Goal: Task Accomplishment & Management: Use online tool/utility

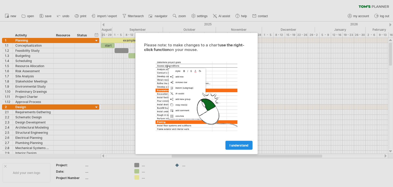
click at [242, 149] on link "I understand" at bounding box center [239, 145] width 27 height 9
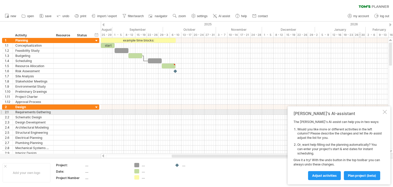
click at [387, 113] on div at bounding box center [385, 112] width 4 height 4
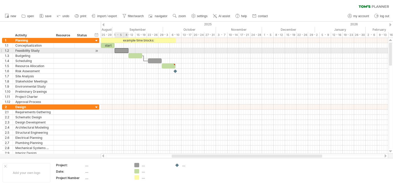
click at [125, 49] on div at bounding box center [122, 50] width 14 height 5
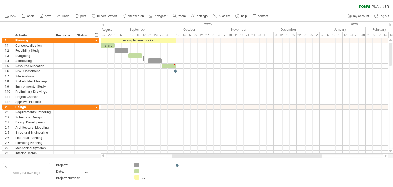
click at [103, 23] on div "2025" at bounding box center [15, 24] width 602 height 5
click at [105, 24] on div "2025" at bounding box center [15, 24] width 602 height 5
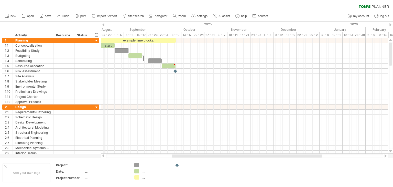
click at [105, 24] on div "2025" at bounding box center [15, 24] width 602 height 5
click at [104, 24] on div "2025" at bounding box center [15, 24] width 602 height 5
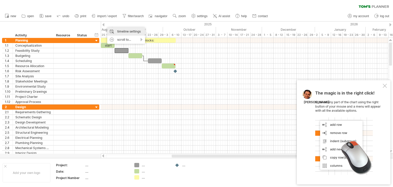
click at [127, 30] on div "timeline settings" at bounding box center [126, 31] width 38 height 8
select select "*"
select select "**"
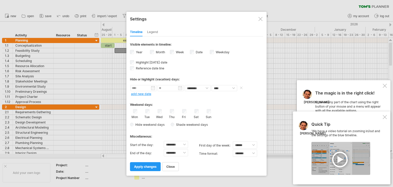
click at [145, 90] on body "progress(100%) Trying to reach [DOMAIN_NAME] Connected again... 0% clear filter…" at bounding box center [196, 94] width 393 height 188
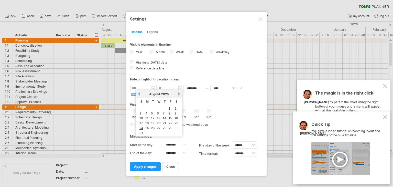
click at [146, 88] on input "text" at bounding box center [144, 88] width 26 height 6
click at [141, 92] on div "[DATE]" at bounding box center [159, 94] width 37 height 4
click at [140, 93] on link "previous" at bounding box center [139, 94] width 4 height 4
click at [141, 95] on div "[DATE]" at bounding box center [159, 94] width 37 height 4
click at [139, 95] on link "previous" at bounding box center [139, 94] width 4 height 4
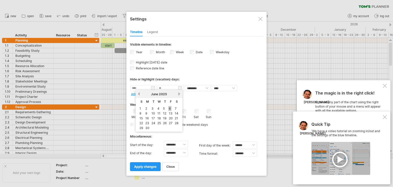
click at [170, 108] on link "6" at bounding box center [170, 108] width 3 height 5
type input "********"
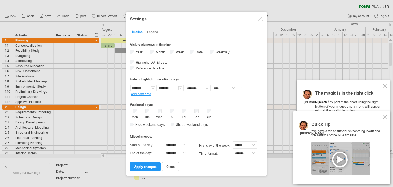
click at [181, 88] on input "********" at bounding box center [171, 88] width 26 height 6
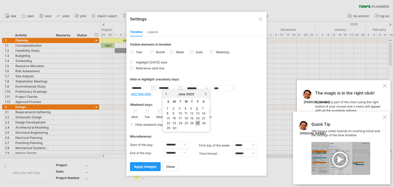
click at [196, 122] on link "27" at bounding box center [198, 123] width 5 height 5
click at [177, 88] on input "********" at bounding box center [171, 88] width 26 height 6
click at [175, 126] on link "30" at bounding box center [174, 127] width 5 height 5
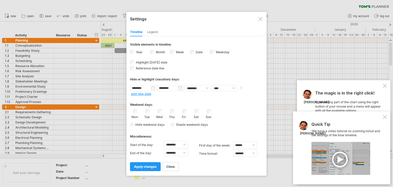
click at [179, 89] on input "********" at bounding box center [171, 88] width 26 height 6
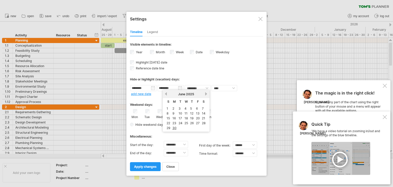
click at [168, 93] on div "[DATE]" at bounding box center [186, 94] width 37 height 4
click at [210, 94] on div "from to repeat hide/color ******** ******** ******** ******** **** ***** add ne…" at bounding box center [196, 90] width 133 height 11
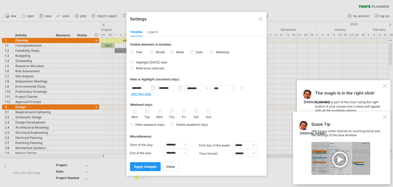
click at [179, 89] on input "********" at bounding box center [171, 88] width 26 height 6
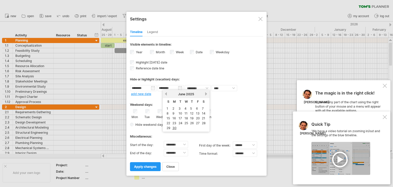
click at [203, 94] on div "[DATE]" at bounding box center [186, 94] width 37 height 4
click at [205, 94] on link "next" at bounding box center [207, 94] width 4 height 4
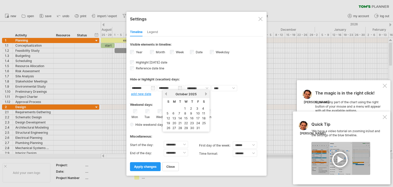
click at [205, 94] on link "next" at bounding box center [207, 94] width 4 height 4
click at [202, 128] on link "31" at bounding box center [204, 127] width 5 height 5
type input "********"
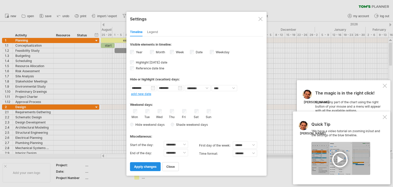
click at [145, 163] on link "apply changes" at bounding box center [145, 166] width 31 height 9
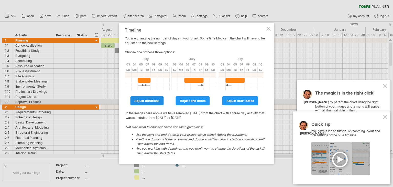
click at [151, 102] on span "adjust durations" at bounding box center [146, 101] width 25 height 4
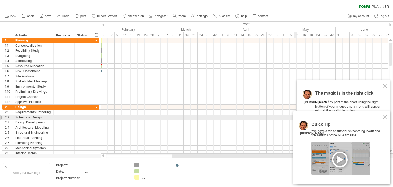
click at [381, 115] on div "Quick Tip 'We have a video tutorial on zooming in/out and the settings of the b…" at bounding box center [342, 147] width 98 height 73
click at [386, 116] on div at bounding box center [385, 117] width 4 height 4
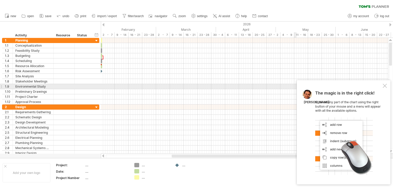
click at [383, 88] on div "The magic is in the right click! Click on any part of the chart using the right…" at bounding box center [344, 132] width 94 height 104
click at [384, 86] on div at bounding box center [385, 86] width 4 height 4
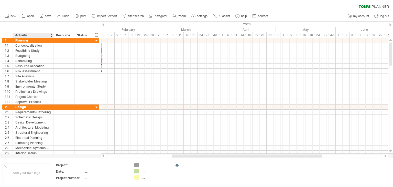
click at [46, 36] on div "Activity" at bounding box center [33, 35] width 36 height 5
click at [51, 35] on div at bounding box center [51, 35] width 2 height 5
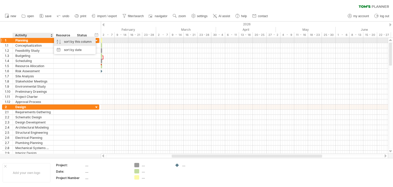
click at [66, 40] on div "sort by this column" at bounding box center [75, 42] width 42 height 8
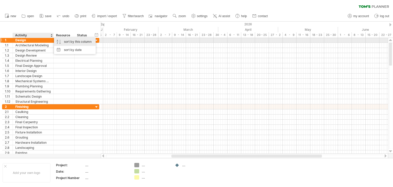
click at [70, 41] on div "sort by this column" at bounding box center [75, 42] width 42 height 8
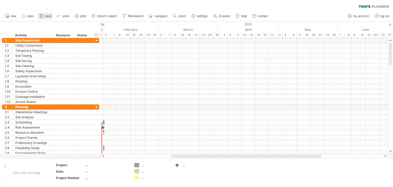
click at [50, 17] on span "save" at bounding box center [48, 16] width 6 height 4
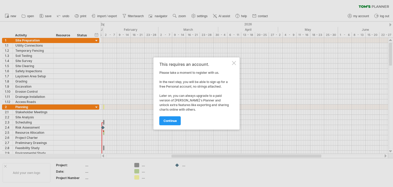
click at [229, 63] on div "This requires an account." at bounding box center [196, 64] width 72 height 5
click at [233, 62] on div at bounding box center [234, 63] width 4 height 4
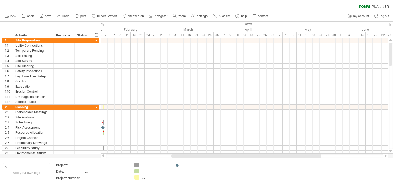
click at [103, 24] on div at bounding box center [103, 24] width 2 height 3
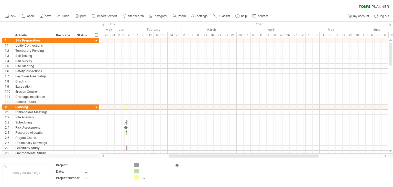
click at [103, 24] on div at bounding box center [103, 24] width 2 height 3
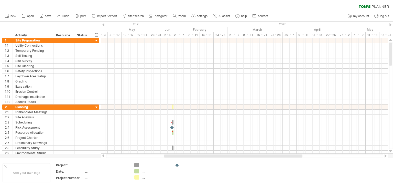
click at [103, 24] on div at bounding box center [103, 24] width 2 height 3
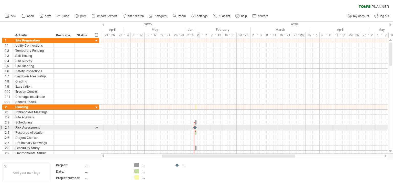
click at [198, 129] on div at bounding box center [244, 127] width 287 height 5
click at [195, 125] on div at bounding box center [195, 127] width 5 height 5
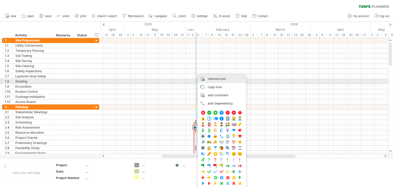
click at [226, 80] on div "remove icon remove selected items" at bounding box center [222, 79] width 48 height 8
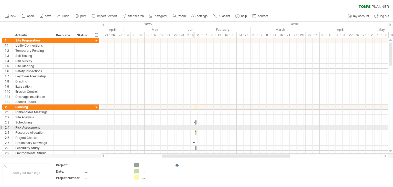
click at [194, 128] on div at bounding box center [194, 141] width 2 height 38
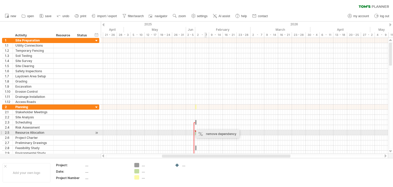
click at [208, 132] on div "remove dependency" at bounding box center [218, 134] width 44 height 8
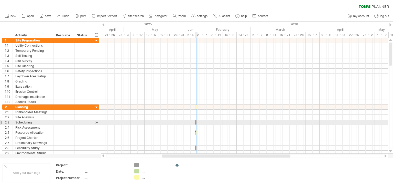
click at [197, 122] on span at bounding box center [197, 122] width 2 height 5
drag, startPoint x: 196, startPoint y: 121, endPoint x: 199, endPoint y: 121, distance: 3.6
click at [199, 121] on span at bounding box center [199, 122] width 2 height 5
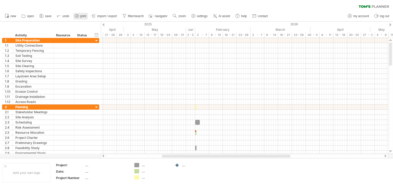
click at [87, 17] on link "print" at bounding box center [81, 16] width 14 height 7
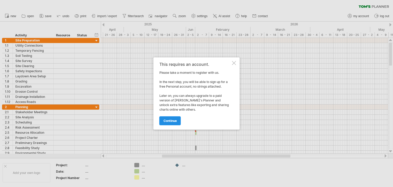
click at [163, 120] on link "continue" at bounding box center [171, 120] width 22 height 9
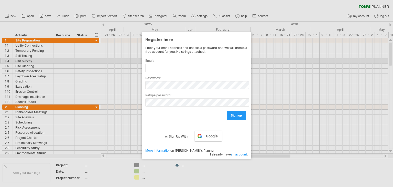
click at [196, 61] on label "Email:" at bounding box center [196, 61] width 102 height 4
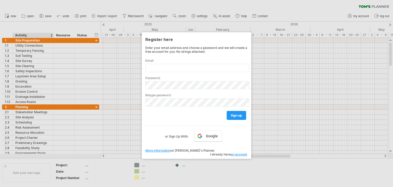
click at [28, 21] on div at bounding box center [196, 93] width 393 height 187
click at [29, 18] on div at bounding box center [196, 93] width 393 height 187
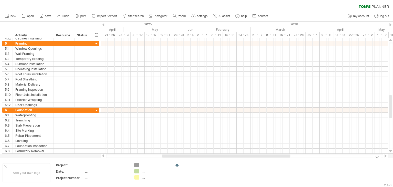
click at [95, 166] on div "...." at bounding box center [106, 165] width 43 height 4
click at [91, 167] on input "text" at bounding box center [105, 165] width 41 height 4
click at [96, 169] on div "...." at bounding box center [106, 171] width 43 height 4
click at [147, 164] on div "...." at bounding box center [156, 165] width 28 height 4
click at [143, 168] on td ".... ...." at bounding box center [152, 173] width 40 height 20
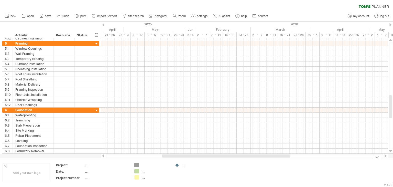
click at [143, 169] on div "...." at bounding box center [156, 171] width 28 height 4
click at [180, 166] on div at bounding box center [177, 165] width 5 height 5
click at [185, 166] on div "...." at bounding box center [196, 165] width 28 height 4
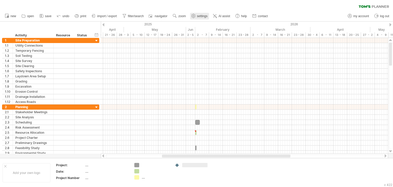
click at [195, 17] on use at bounding box center [193, 15] width 5 height 5
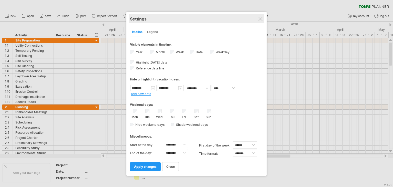
click at [259, 22] on div "Settings" at bounding box center [196, 18] width 133 height 9
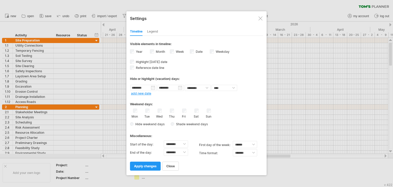
click at [66, 62] on div at bounding box center [196, 93] width 393 height 187
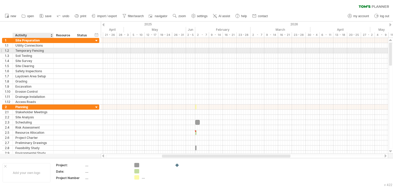
click at [41, 50] on div "Temporary Fencing" at bounding box center [33, 50] width 36 height 5
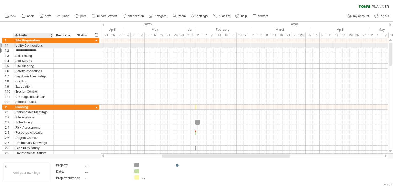
click at [42, 46] on div "Utility Connections" at bounding box center [33, 45] width 36 height 5
click at [42, 46] on input "**********" at bounding box center [33, 45] width 36 height 5
click at [45, 44] on input "**********" at bounding box center [33, 45] width 36 height 5
drag, startPoint x: 45, startPoint y: 44, endPoint x: 16, endPoint y: 45, distance: 28.2
click at [16, 45] on input "**********" at bounding box center [33, 45] width 36 height 5
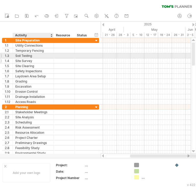
click at [23, 59] on div "Site Survey" at bounding box center [33, 60] width 36 height 5
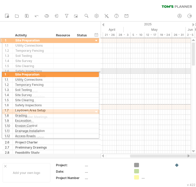
drag, startPoint x: 2, startPoint y: 40, endPoint x: 0, endPoint y: 74, distance: 33.3
click at [0, 74] on div "**********" at bounding box center [50, 99] width 100 height 122
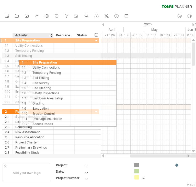
drag, startPoint x: 7, startPoint y: 40, endPoint x: 35, endPoint y: 61, distance: 35.4
click at [35, 61] on div "**********" at bounding box center [50, 71] width 97 height 67
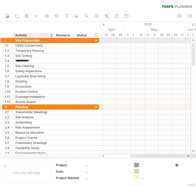
click at [16, 40] on div "Site Preparation" at bounding box center [33, 40] width 36 height 5
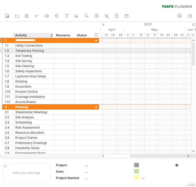
click at [51, 52] on div "Temporary Fencing" at bounding box center [33, 50] width 36 height 5
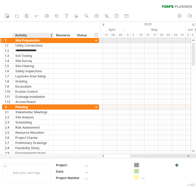
click at [39, 42] on div "Site Preparation" at bounding box center [33, 40] width 36 height 5
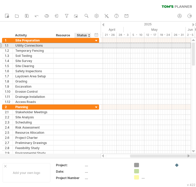
click at [79, 43] on div at bounding box center [82, 45] width 11 height 5
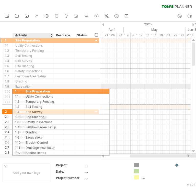
drag, startPoint x: 9, startPoint y: 40, endPoint x: -167, endPoint y: 101, distance: 186.5
click at [0, 101] on html "progress(100%) Trying to reach [DOMAIN_NAME] Connected again... 0% clear filter…" at bounding box center [98, 94] width 196 height 188
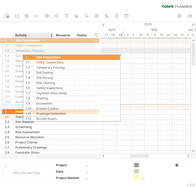
drag, startPoint x: 18, startPoint y: 39, endPoint x: 42, endPoint y: 56, distance: 29.4
click at [42, 56] on div "**********" at bounding box center [50, 71] width 97 height 67
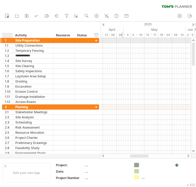
click at [12, 43] on div at bounding box center [12, 40] width 3 height 5
click at [11, 41] on div at bounding box center [12, 40] width 3 height 5
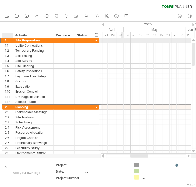
drag, startPoint x: 5, startPoint y: 41, endPoint x: 13, endPoint y: 40, distance: 7.9
click at [13, 40] on div "**********" at bounding box center [50, 40] width 97 height 5
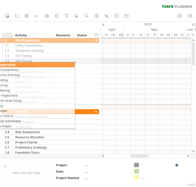
drag, startPoint x: 5, startPoint y: 40, endPoint x: -14, endPoint y: 61, distance: 28.3
click at [0, 61] on html "progress(100%) Trying to reach [DOMAIN_NAME] Connected again... 0% clear filter…" at bounding box center [98, 94] width 196 height 188
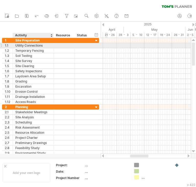
click at [26, 46] on div "Utility Connections" at bounding box center [33, 45] width 36 height 5
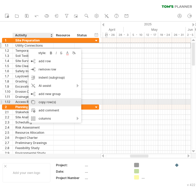
click at [54, 103] on div "copy row(s)" at bounding box center [55, 102] width 53 height 8
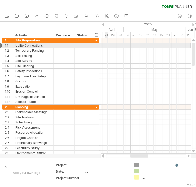
click at [3, 46] on div "1.1" at bounding box center [7, 45] width 11 height 5
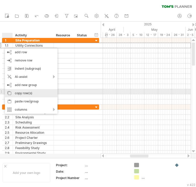
click at [29, 92] on div "copy row(s)" at bounding box center [31, 93] width 53 height 8
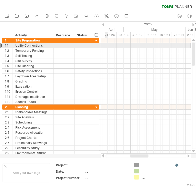
click at [2, 45] on div at bounding box center [1, 45] width 2 height 5
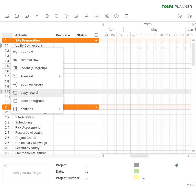
click at [35, 91] on div "copy row(s)" at bounding box center [37, 93] width 53 height 8
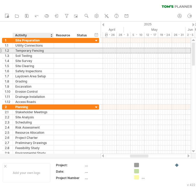
click at [25, 51] on div "Temporary Fencing" at bounding box center [33, 50] width 36 height 5
click at [45, 50] on input "**********" at bounding box center [33, 50] width 36 height 5
drag, startPoint x: 45, startPoint y: 50, endPoint x: 8, endPoint y: 50, distance: 36.4
click at [8, 50] on div "**********" at bounding box center [50, 50] width 97 height 5
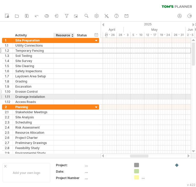
drag, startPoint x: 70, startPoint y: 95, endPoint x: 68, endPoint y: 89, distance: 5.8
click at [70, 95] on div at bounding box center [64, 96] width 16 height 5
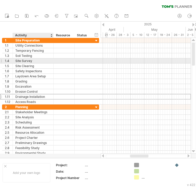
click at [34, 58] on div "Site Survey" at bounding box center [33, 60] width 36 height 5
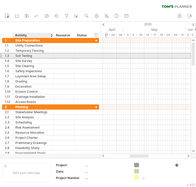
click at [33, 56] on div "Soil Testing" at bounding box center [33, 55] width 36 height 5
click at [0, 0] on input "**********" at bounding box center [0, 0] width 0 height 0
click at [33, 56] on input "**********" at bounding box center [33, 55] width 36 height 5
drag, startPoint x: 33, startPoint y: 56, endPoint x: 3, endPoint y: 56, distance: 30.2
click at [3, 56] on div "**********" at bounding box center [50, 55] width 97 height 5
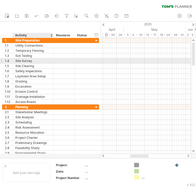
click at [31, 60] on div "Site Survey" at bounding box center [33, 60] width 36 height 5
click at [31, 60] on input "**********" at bounding box center [33, 60] width 36 height 5
click at [31, 59] on input "**********" at bounding box center [33, 60] width 36 height 5
drag, startPoint x: 31, startPoint y: 59, endPoint x: 9, endPoint y: 59, distance: 21.8
click at [9, 59] on div "**********" at bounding box center [50, 60] width 97 height 5
